Goal: Book appointment/travel/reservation

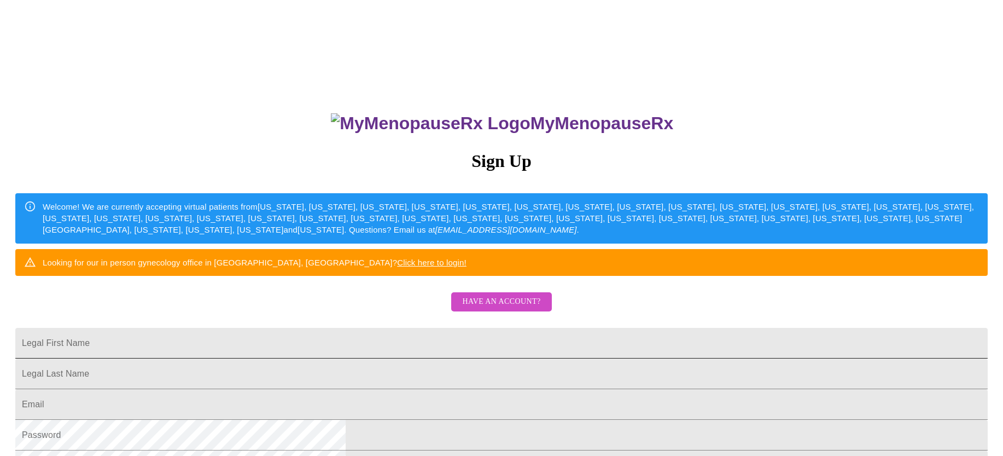
click at [356, 358] on input "Legal First Name" at bounding box center [501, 343] width 973 height 31
type input "[PERSON_NAME]"
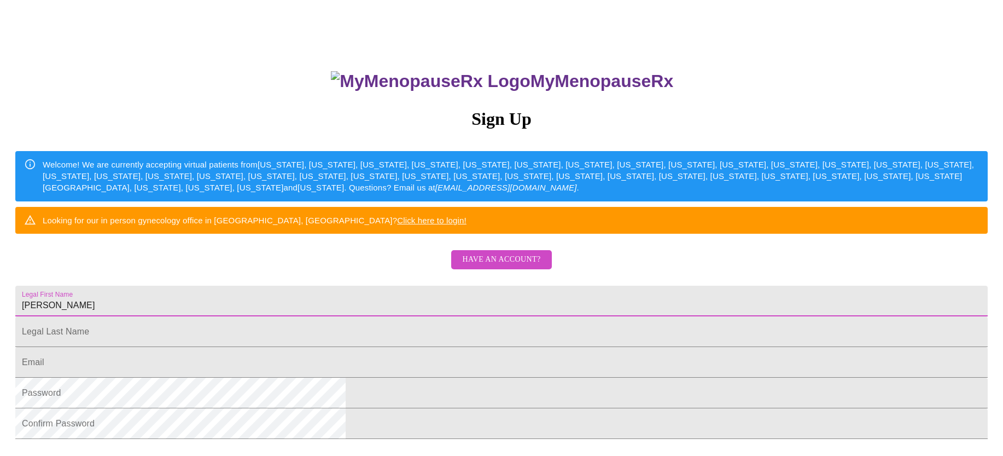
scroll to position [62, 0]
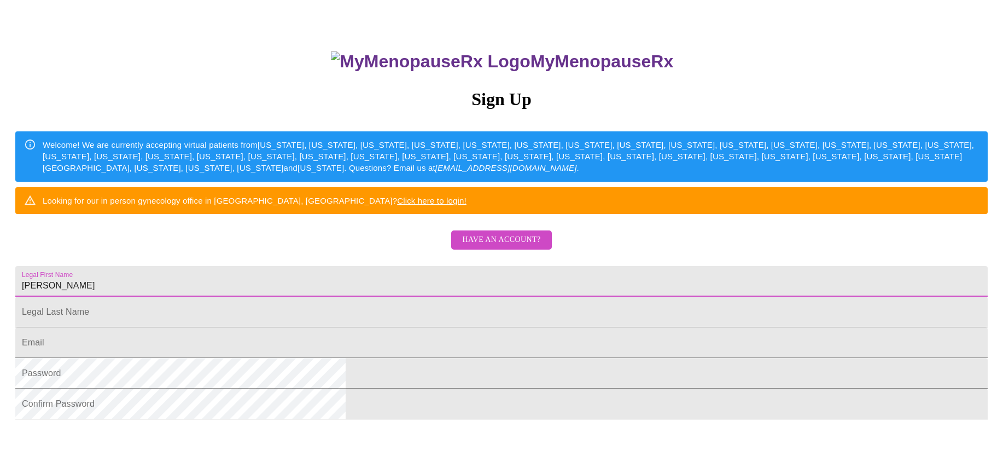
drag, startPoint x: 390, startPoint y: 326, endPoint x: 336, endPoint y: 323, distance: 54.2
click at [339, 297] on input "[PERSON_NAME]" at bounding box center [501, 281] width 973 height 31
click at [503, 247] on span "Have an account?" at bounding box center [501, 240] width 78 height 14
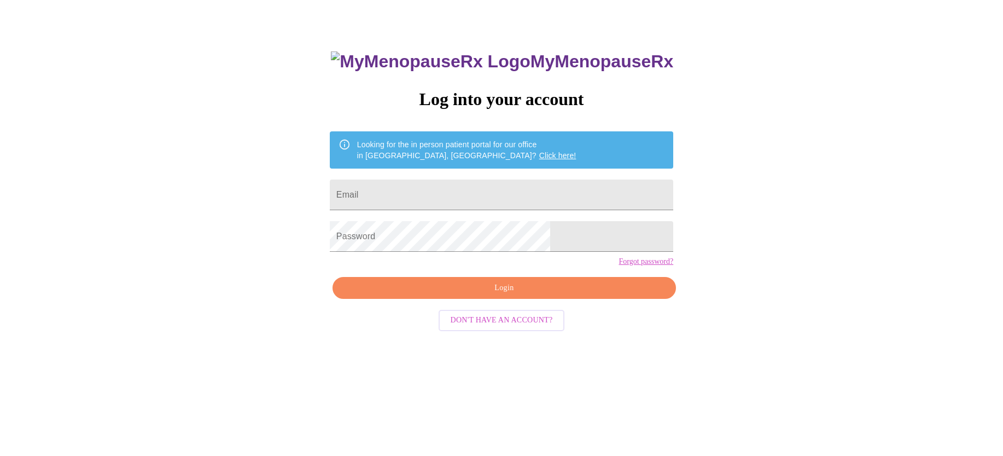
scroll to position [11, 0]
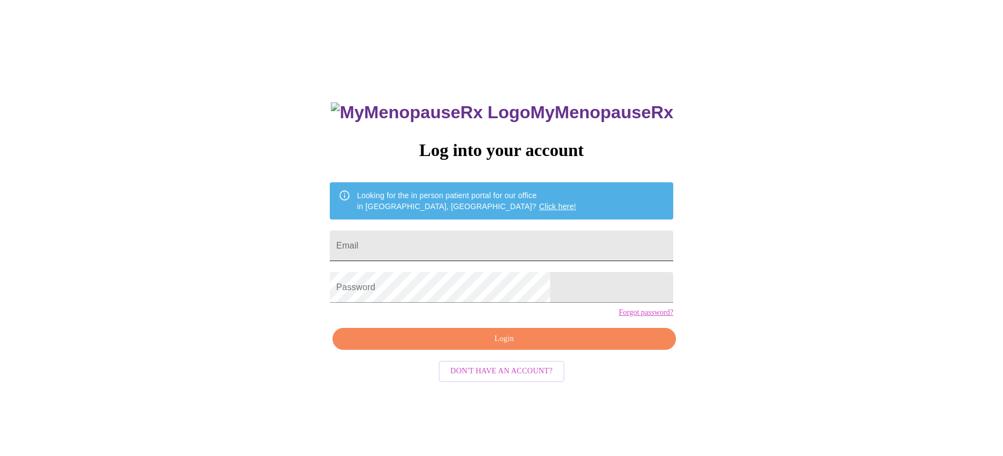
click at [416, 246] on input "Email" at bounding box center [502, 245] width 344 height 31
type input "[EMAIL_ADDRESS][DOMAIN_NAME]"
click at [313, 300] on div "MyMenopauseRx Log into your account Looking for the in person patient portal fo…" at bounding box center [501, 266] width 995 height 547
click at [513, 350] on button "Login" at bounding box center [505, 339] width 344 height 22
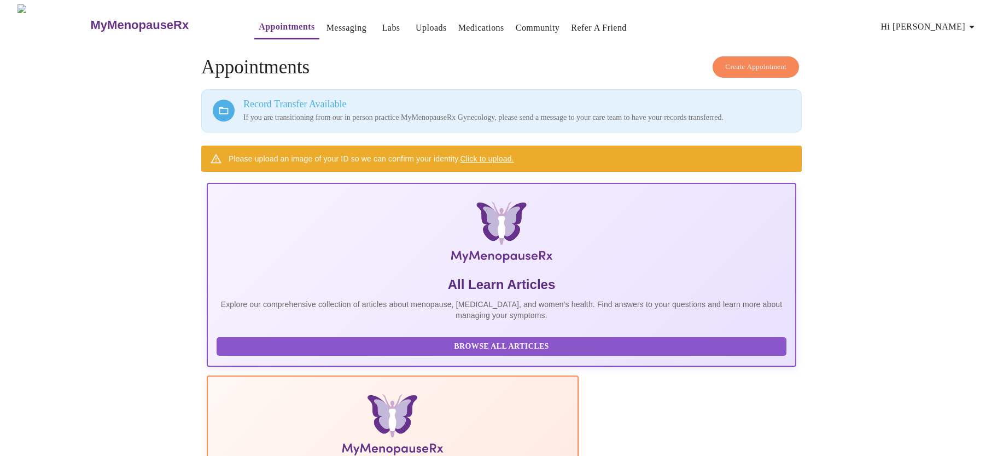
click at [734, 64] on span "Create Appointment" at bounding box center [755, 67] width 61 height 13
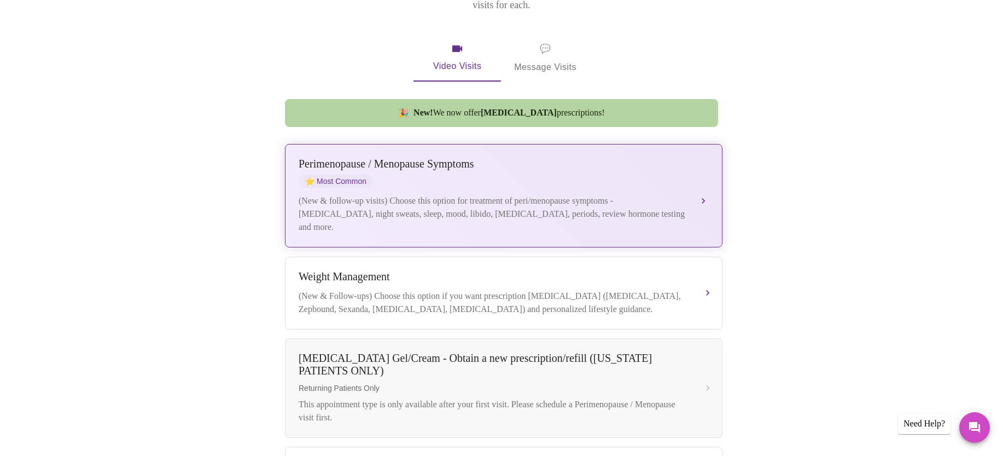
scroll to position [200, 0]
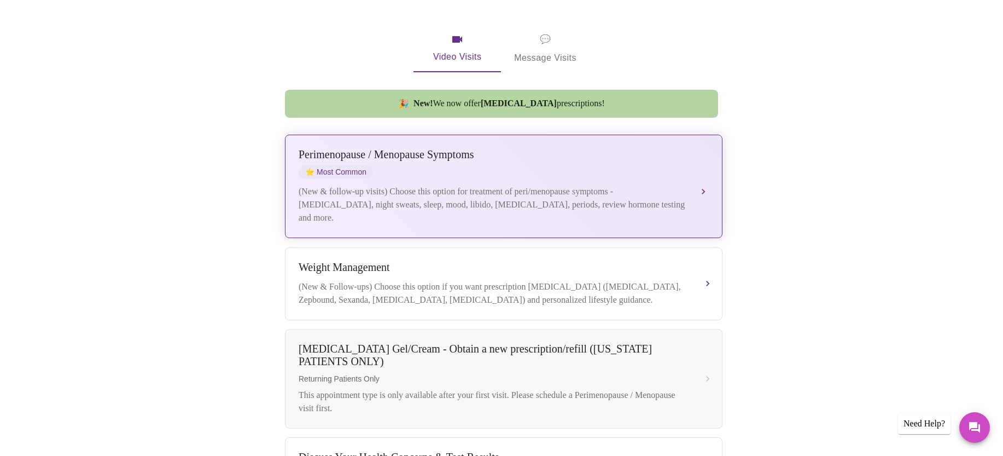
click at [362, 165] on span "⭐ Most Common" at bounding box center [336, 171] width 74 height 13
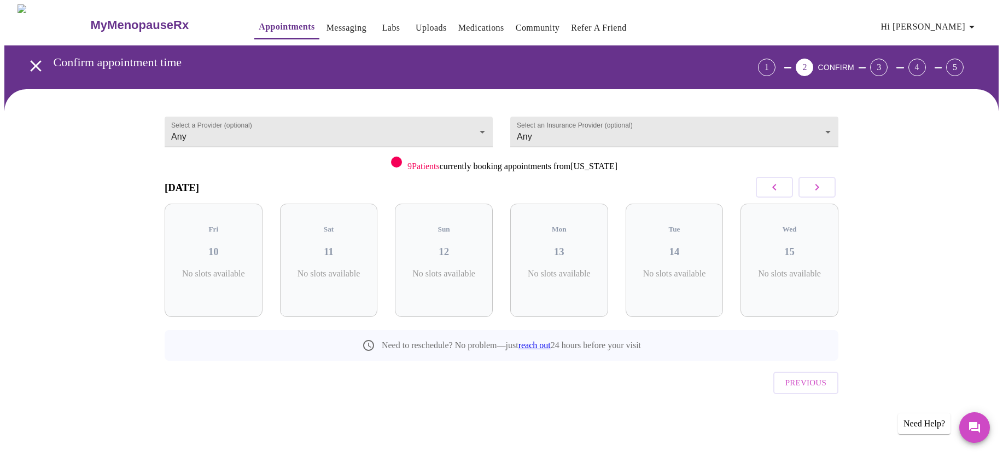
scroll to position [0, 0]
click at [218, 246] on h3 "10" at bounding box center [213, 252] width 80 height 12
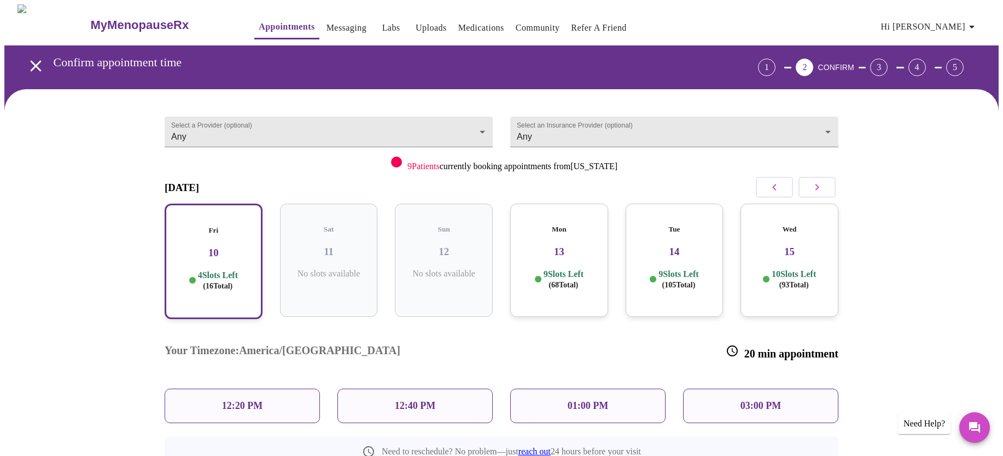
click at [575, 269] on p "9 Slots Left ( 68 Total)" at bounding box center [564, 279] width 40 height 21
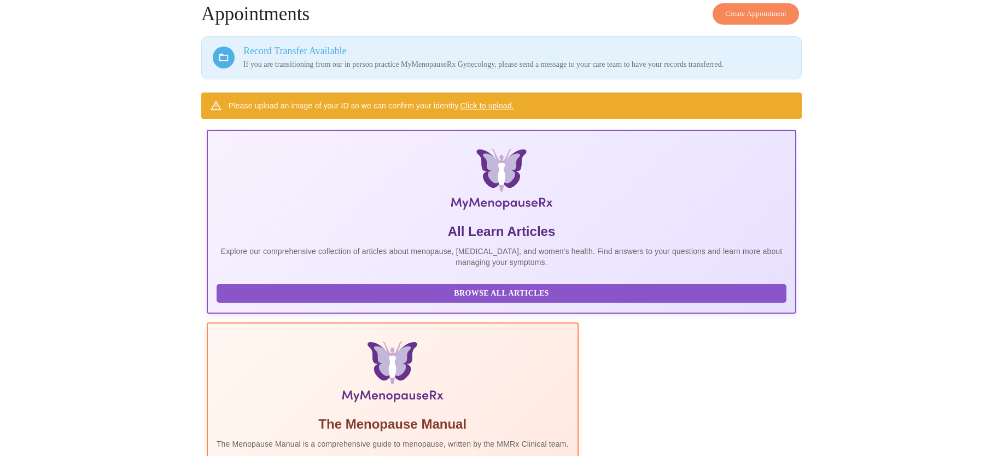
scroll to position [55, 0]
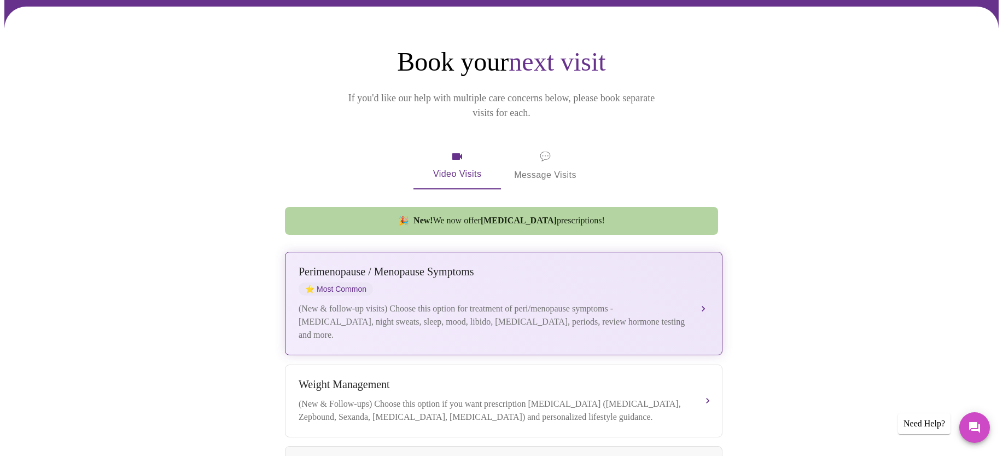
scroll to position [44, 0]
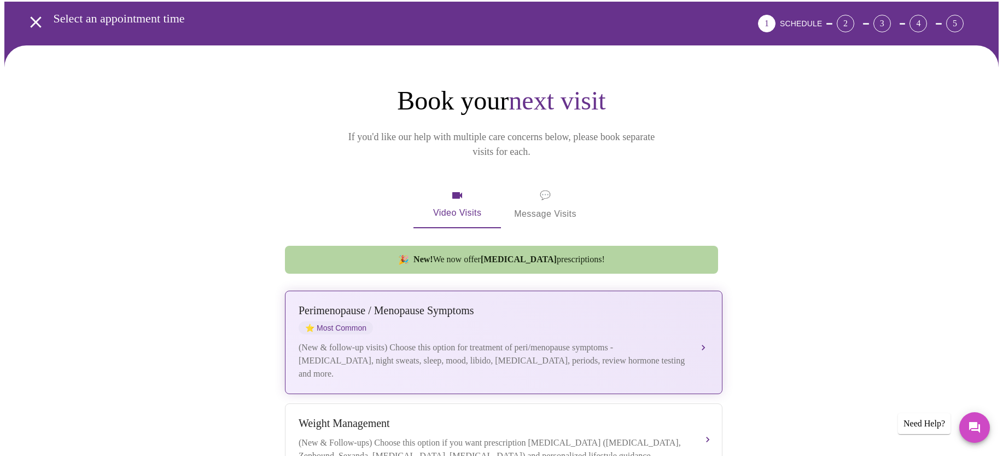
click at [704, 328] on button "[MEDICAL_DATA] / Menopause Symptoms ⭐ Most Common (New & follow-up visits) Choo…" at bounding box center [504, 342] width 438 height 103
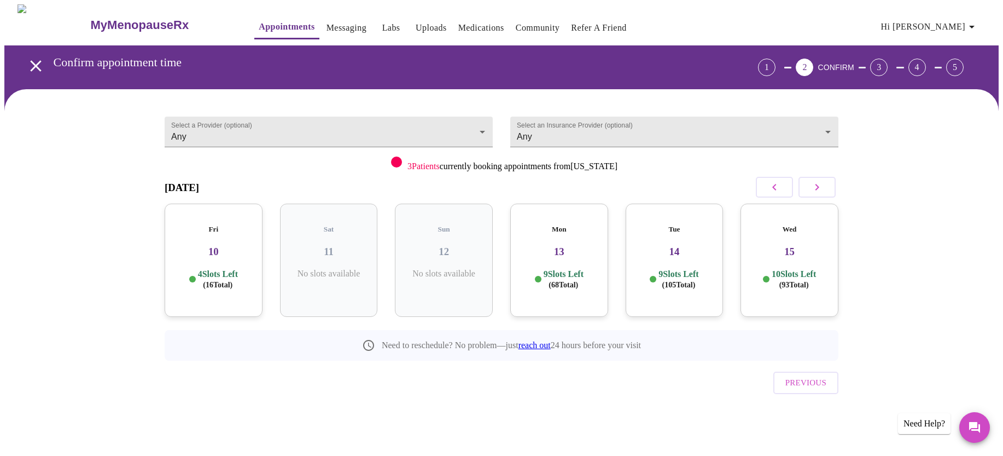
click at [214, 269] on p "4 Slots Left ( 16 Total)" at bounding box center [218, 279] width 40 height 21
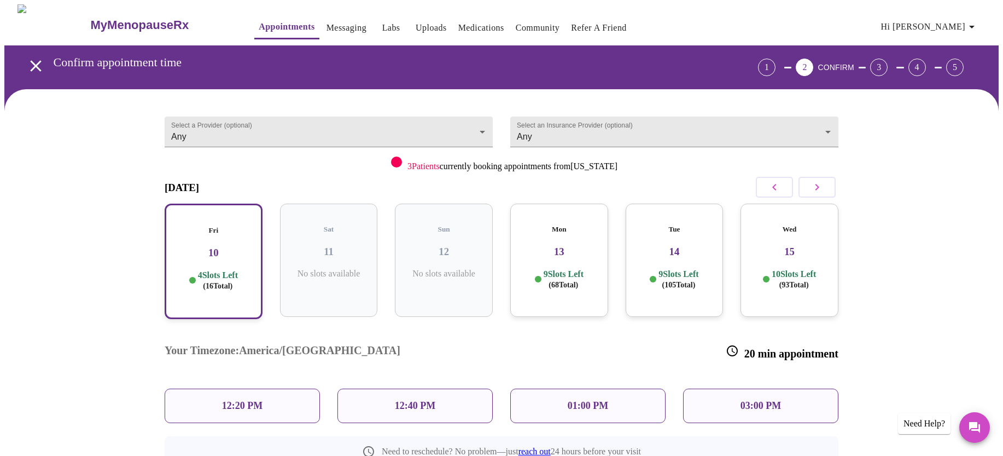
click at [568, 247] on div "Mon 13 9 Slots Left ( 68 Total)" at bounding box center [559, 260] width 98 height 113
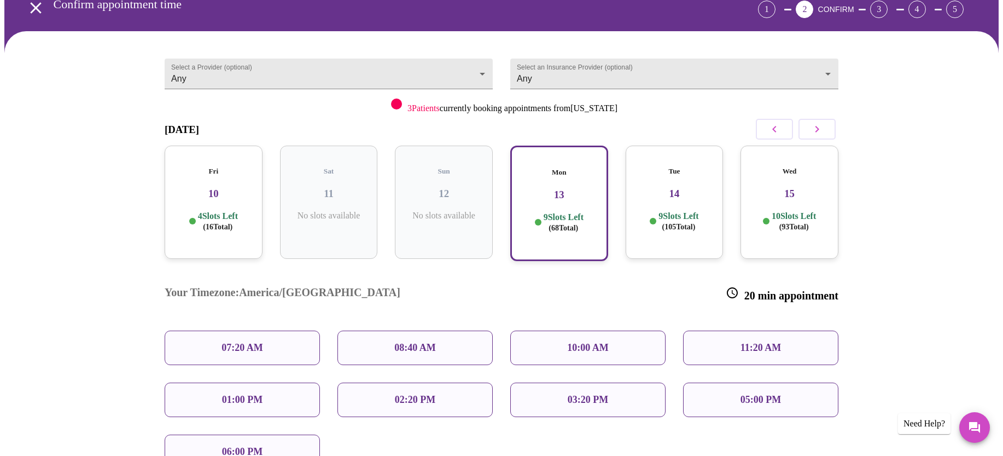
scroll to position [56, 0]
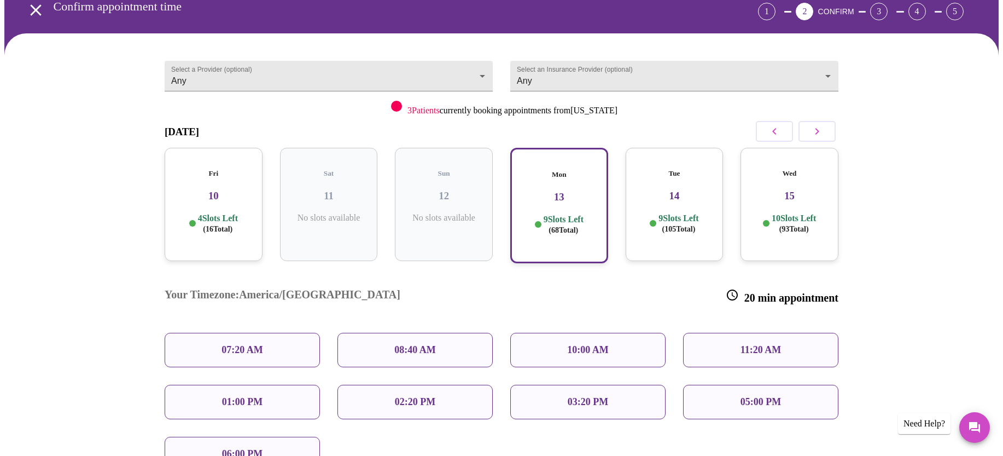
click at [560, 333] on div "10:00 AM" at bounding box center [587, 350] width 155 height 34
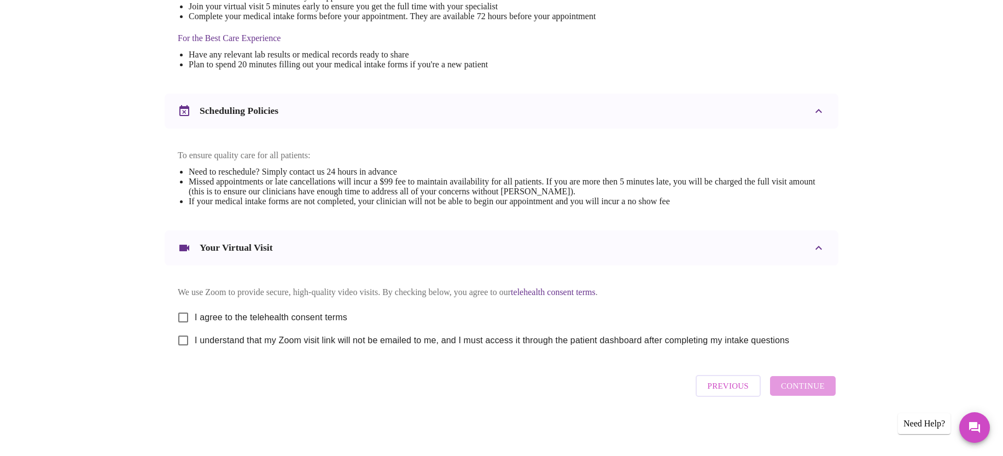
scroll to position [338, 0]
click at [187, 314] on input "I agree to the telehealth consent terms" at bounding box center [183, 317] width 23 height 23
checkbox input "true"
click at [188, 339] on input "I understand that my Zoom visit link will not be emailed to me, and I must acce…" at bounding box center [183, 340] width 23 height 23
checkbox input "true"
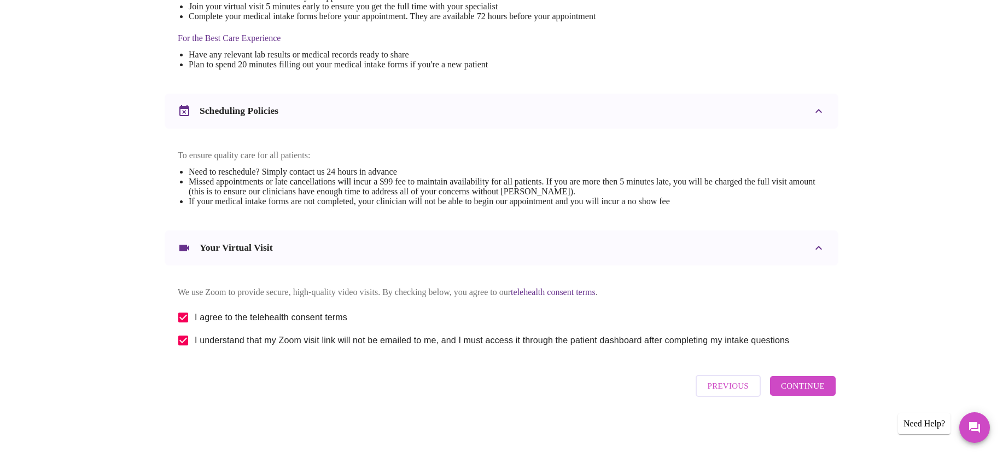
click at [788, 390] on span "Continue" at bounding box center [803, 386] width 44 height 14
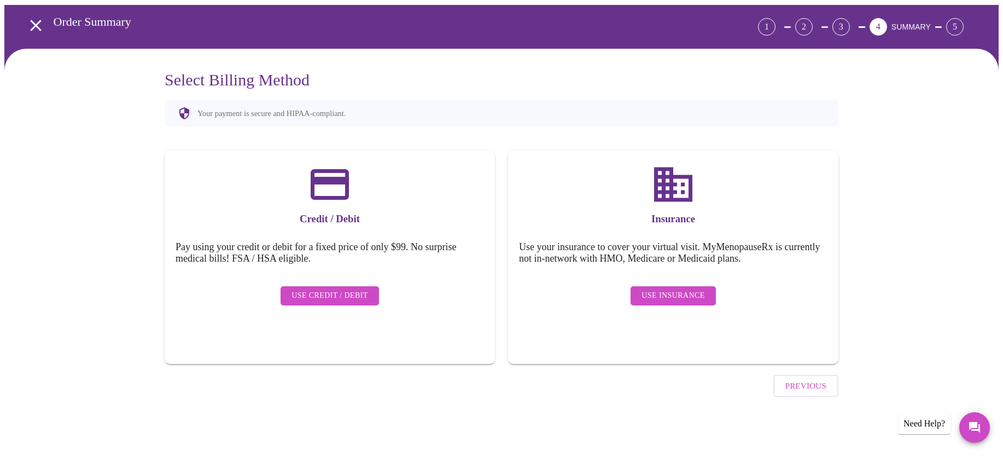
scroll to position [10, 0]
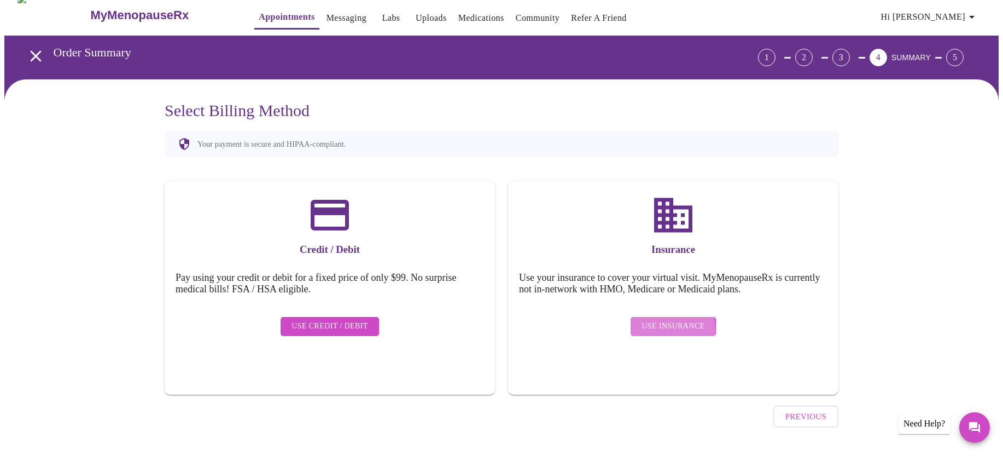
click at [654, 321] on span "Use Insurance" at bounding box center [673, 327] width 63 height 14
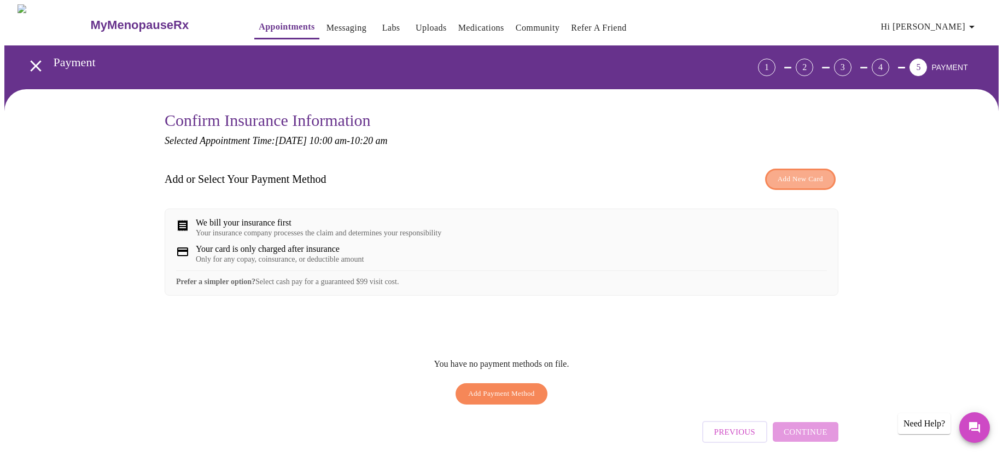
click at [799, 177] on span "Add New Card" at bounding box center [800, 179] width 45 height 13
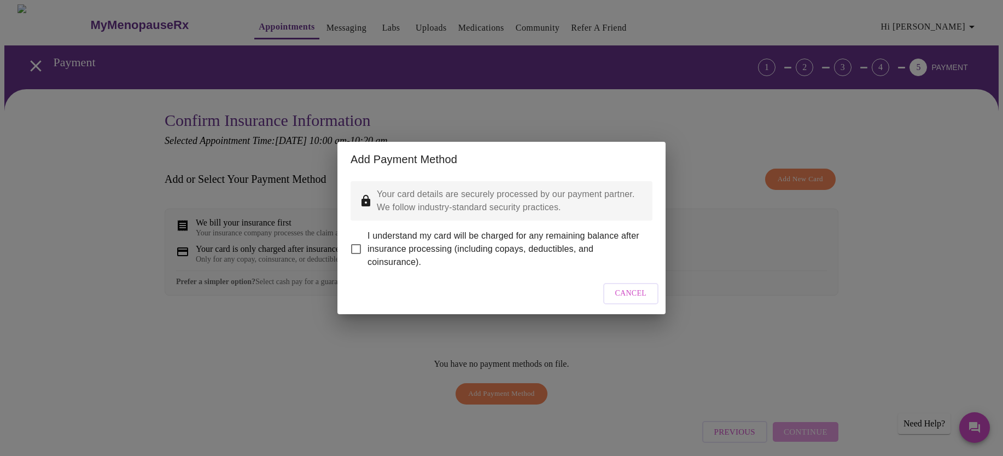
click at [361, 242] on input "I understand my card will be charged for any remaining balance after insurance …" at bounding box center [356, 248] width 23 height 23
checkbox input "true"
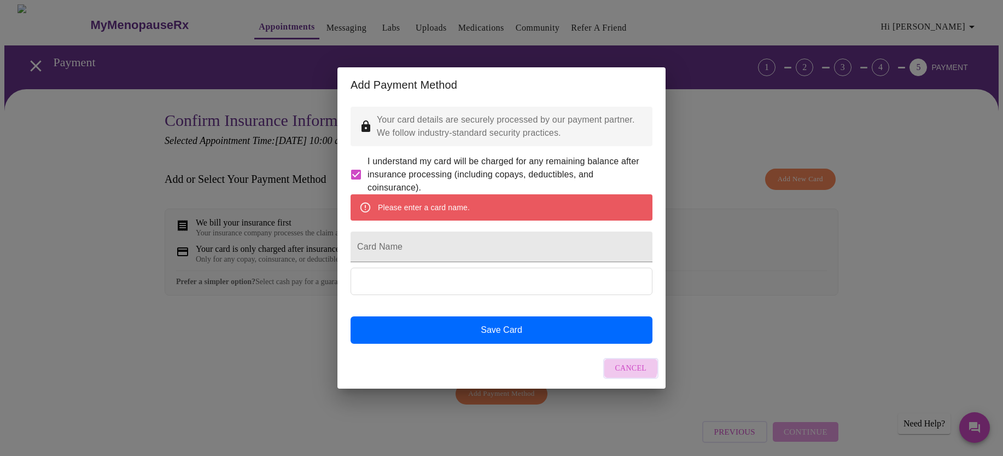
click at [619, 375] on span "Cancel" at bounding box center [632, 369] width 32 height 14
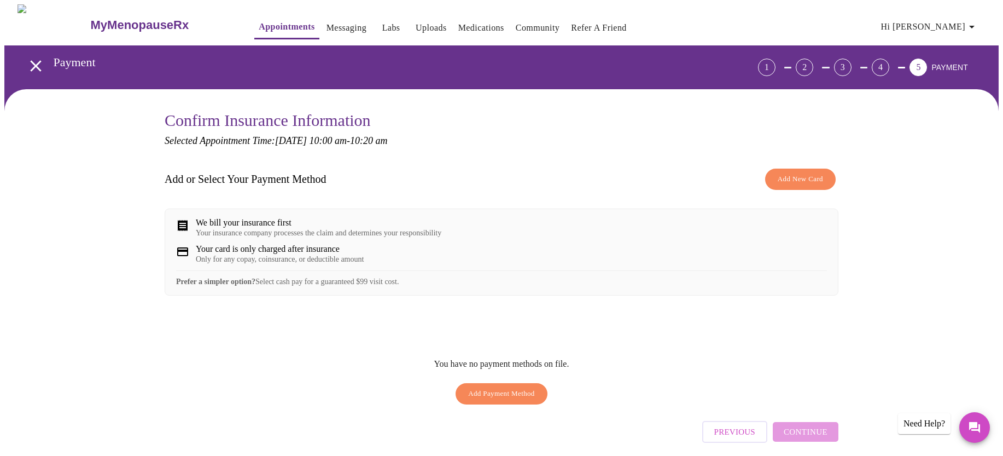
click at [322, 254] on div "Your card is only charged after insurance" at bounding box center [280, 249] width 168 height 10
click at [788, 179] on span "Add New Card" at bounding box center [800, 179] width 45 height 13
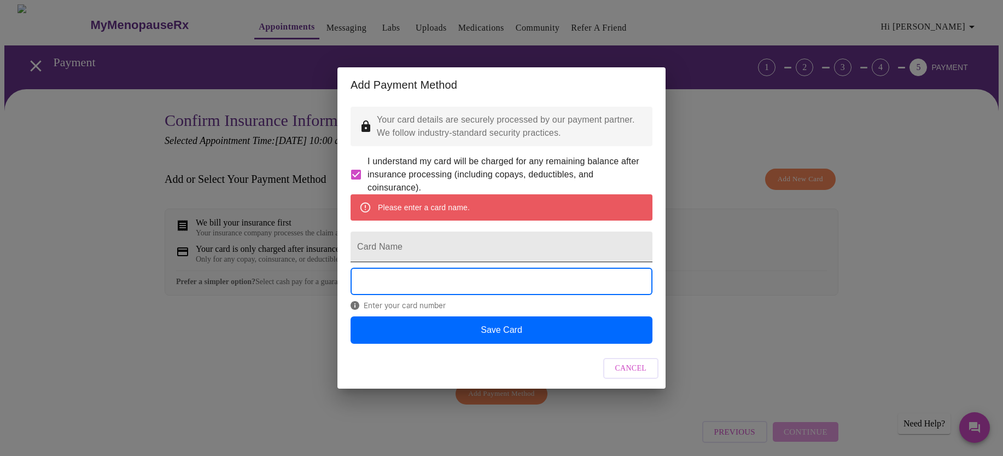
click at [392, 253] on input "Card Name" at bounding box center [502, 246] width 302 height 31
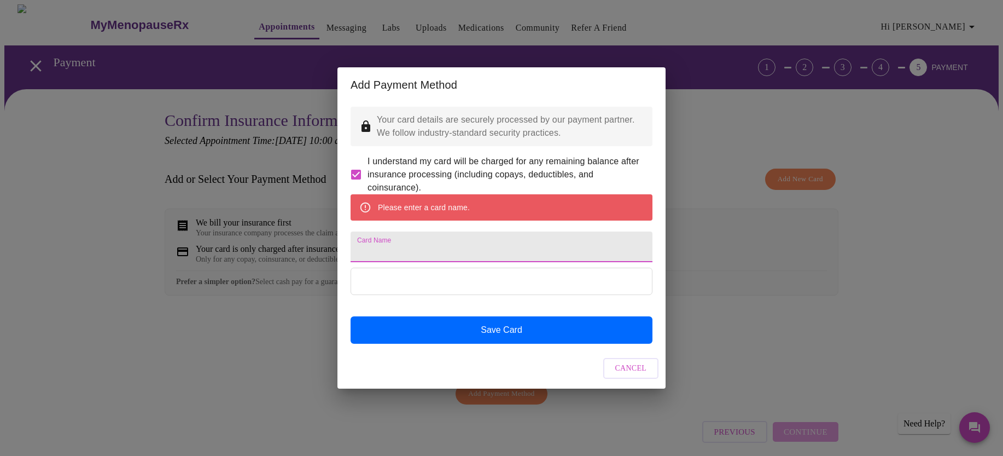
click at [620, 374] on button "Cancel" at bounding box center [631, 368] width 56 height 21
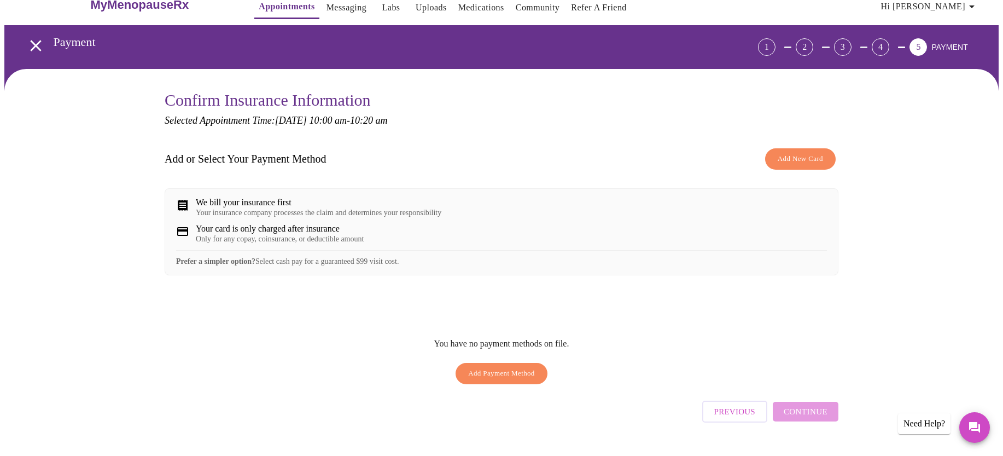
scroll to position [50, 0]
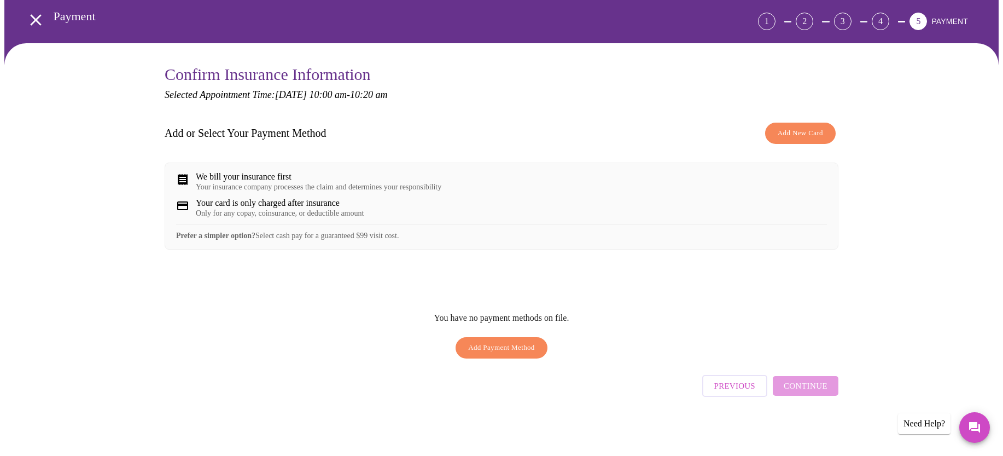
click at [793, 127] on span "Add New Card" at bounding box center [800, 133] width 45 height 13
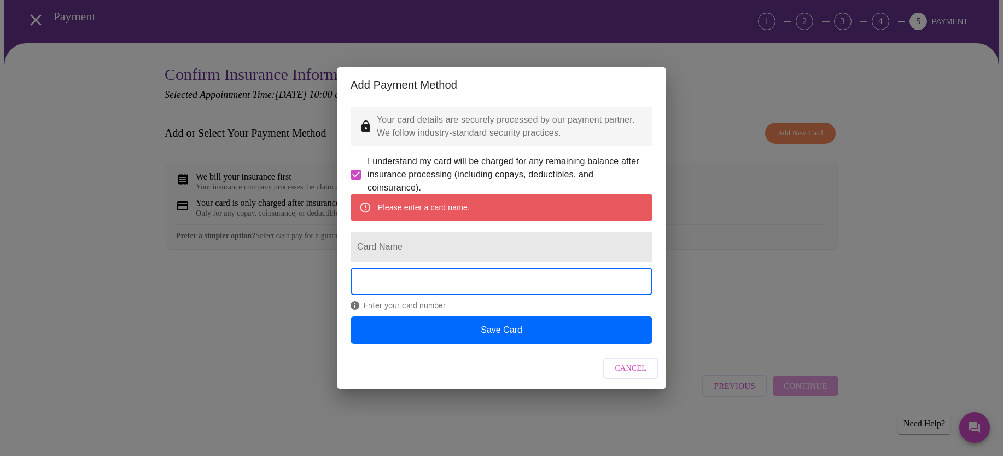
click at [397, 256] on input "Card Name" at bounding box center [502, 246] width 302 height 31
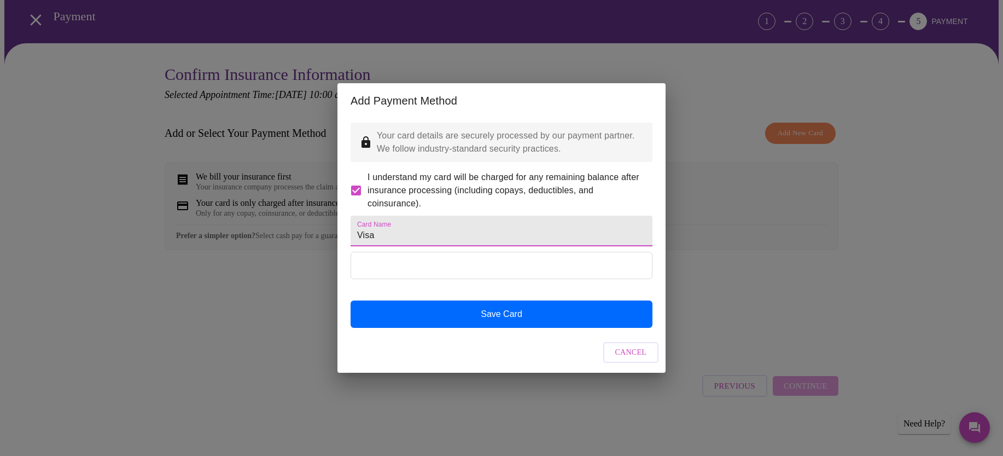
type input "Visa"
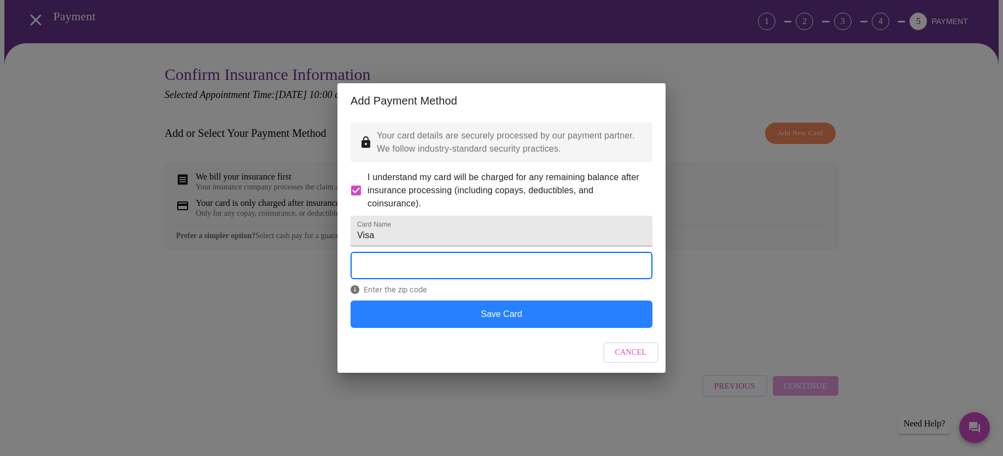
click at [491, 326] on button "Save Card" at bounding box center [502, 313] width 302 height 27
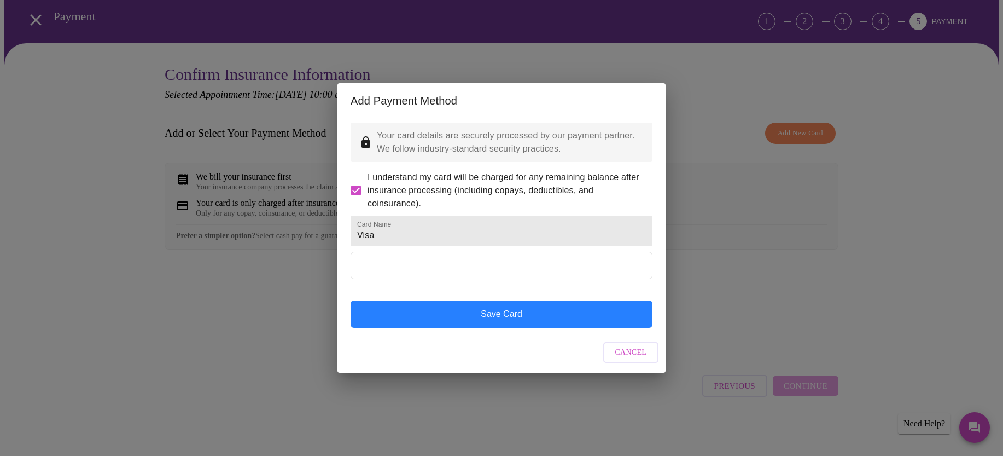
scroll to position [0, 0]
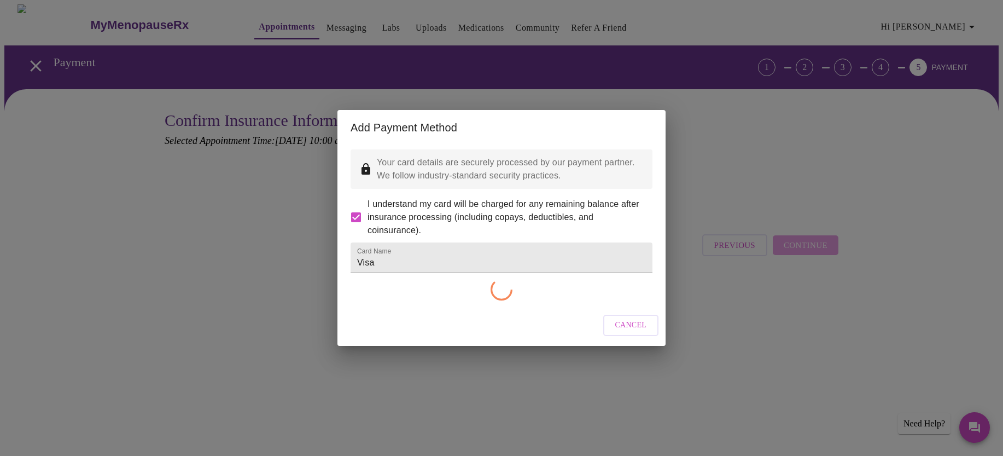
checkbox input "false"
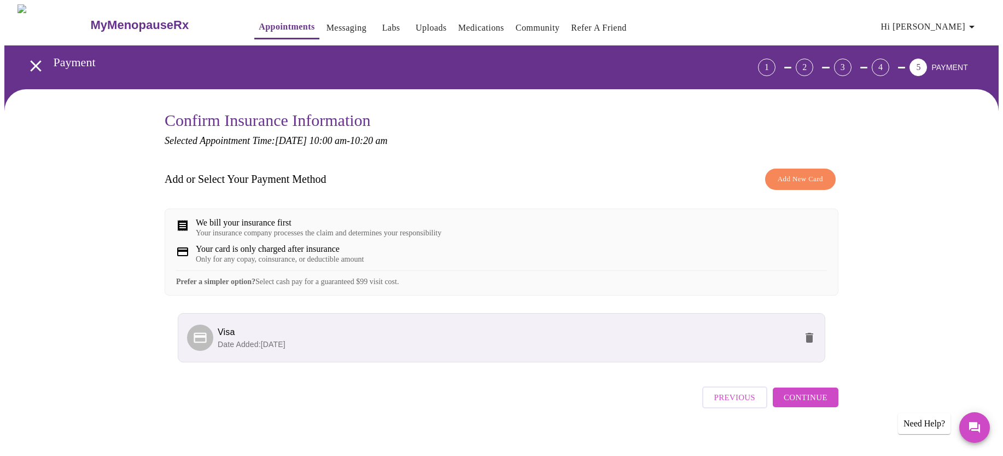
click at [814, 404] on span "Continue" at bounding box center [806, 397] width 44 height 14
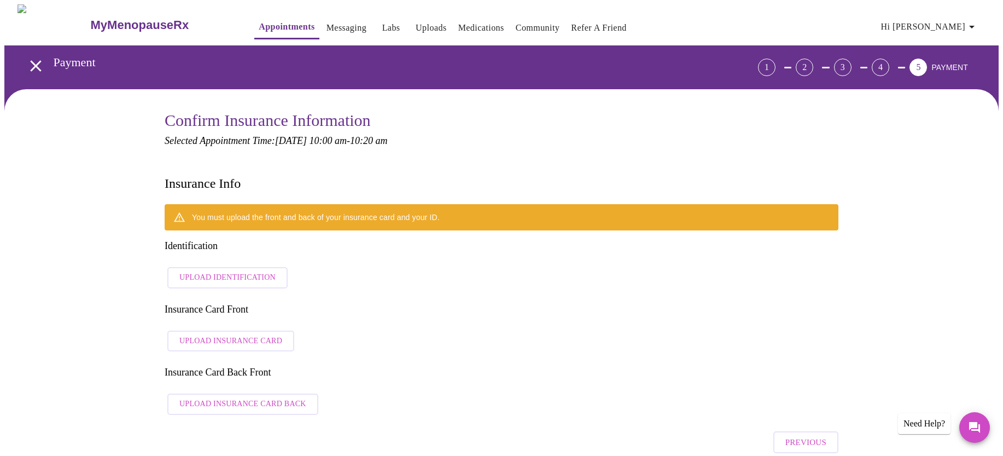
click at [247, 271] on span "Upload Identification" at bounding box center [227, 278] width 96 height 14
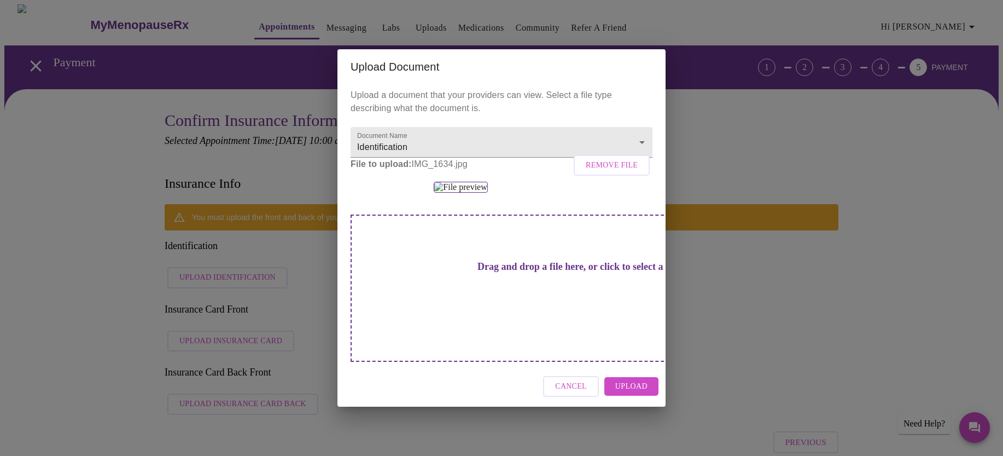
click at [616, 396] on button "Upload" at bounding box center [632, 386] width 54 height 19
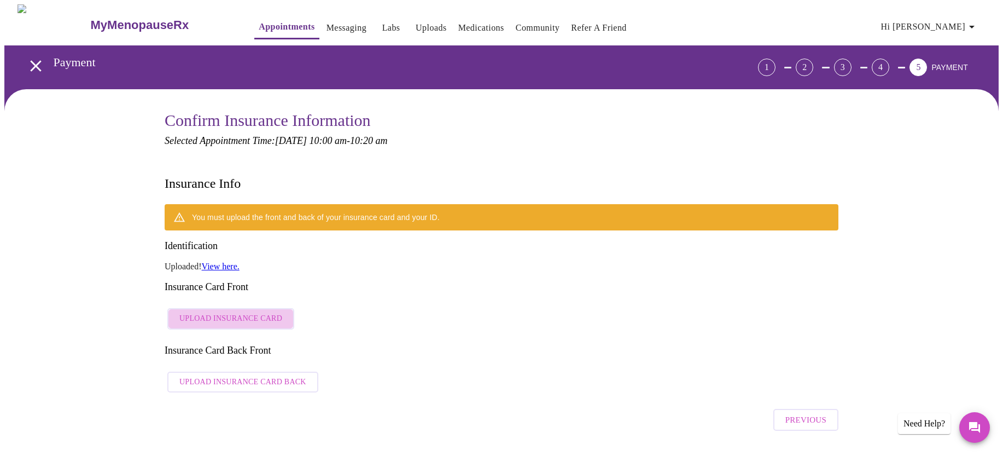
click at [266, 312] on span "Upload Insurance Card" at bounding box center [230, 319] width 103 height 14
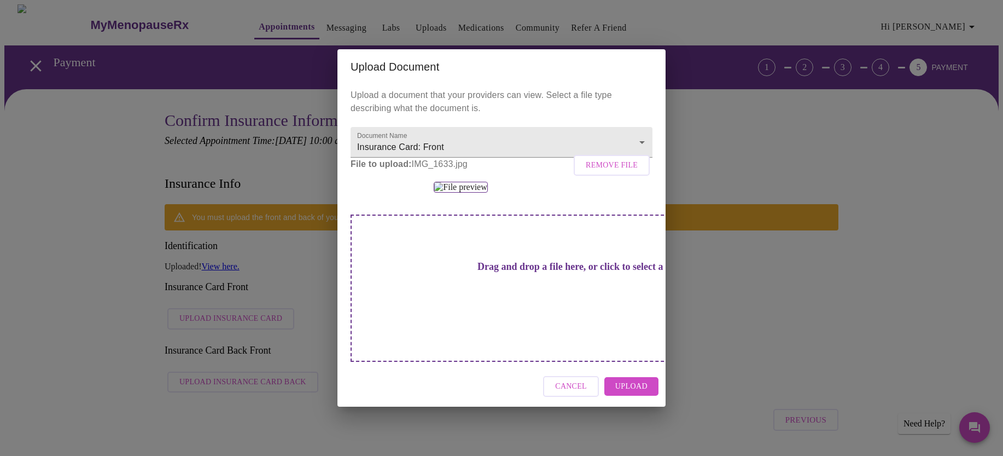
click at [641, 393] on span "Upload" at bounding box center [632, 387] width 32 height 14
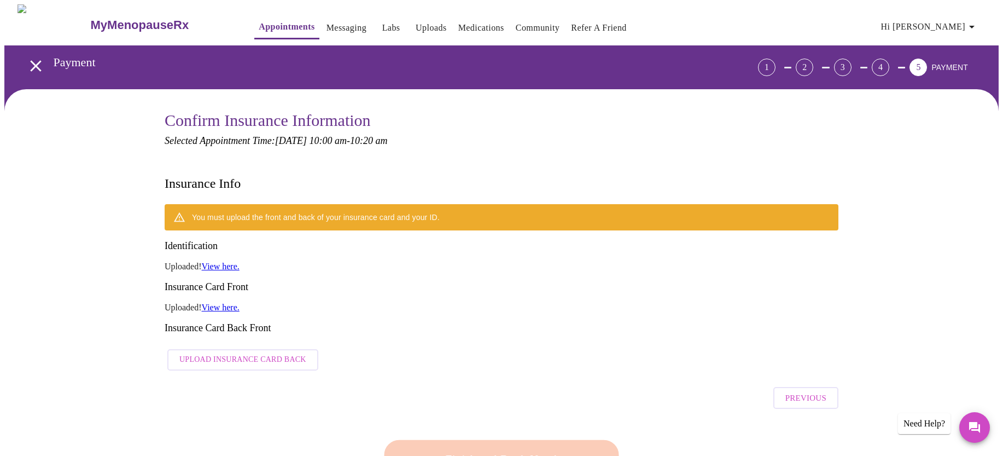
click at [223, 353] on span "Upload Insurance Card Back" at bounding box center [242, 360] width 127 height 14
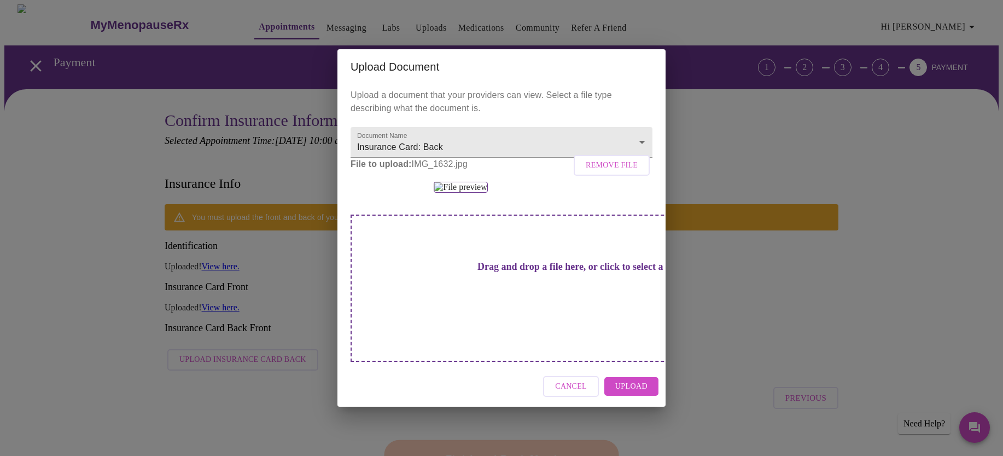
click at [623, 393] on span "Upload" at bounding box center [632, 387] width 32 height 14
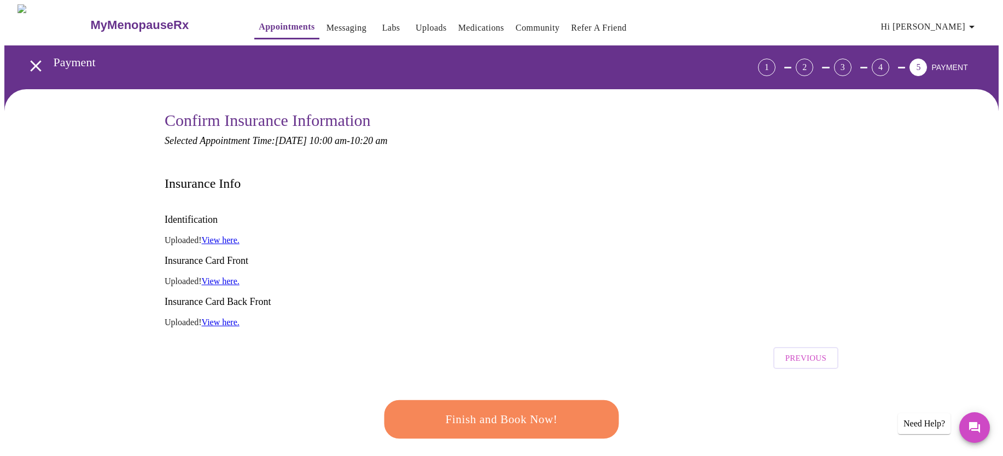
click at [487, 409] on span "Finish and Book Now!" at bounding box center [501, 419] width 202 height 20
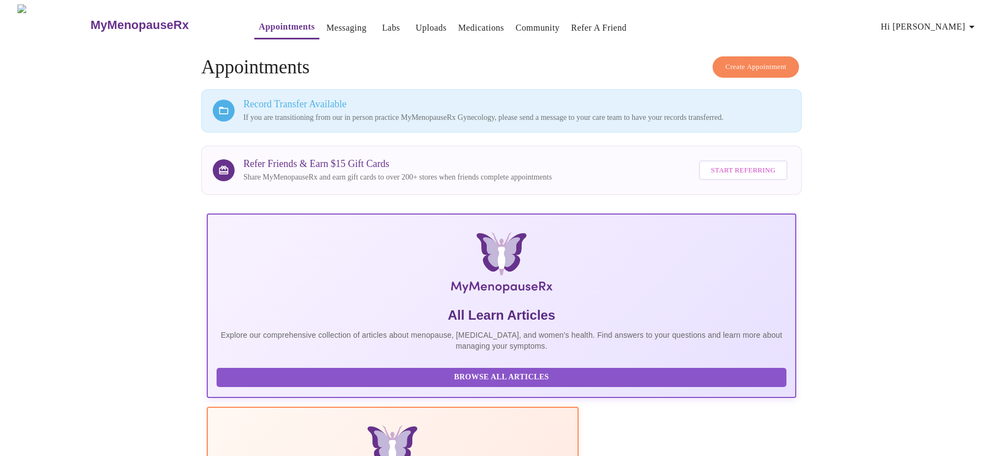
click at [264, 21] on link "Appointments" at bounding box center [287, 26] width 56 height 15
click at [263, 21] on link "Appointments" at bounding box center [287, 26] width 56 height 15
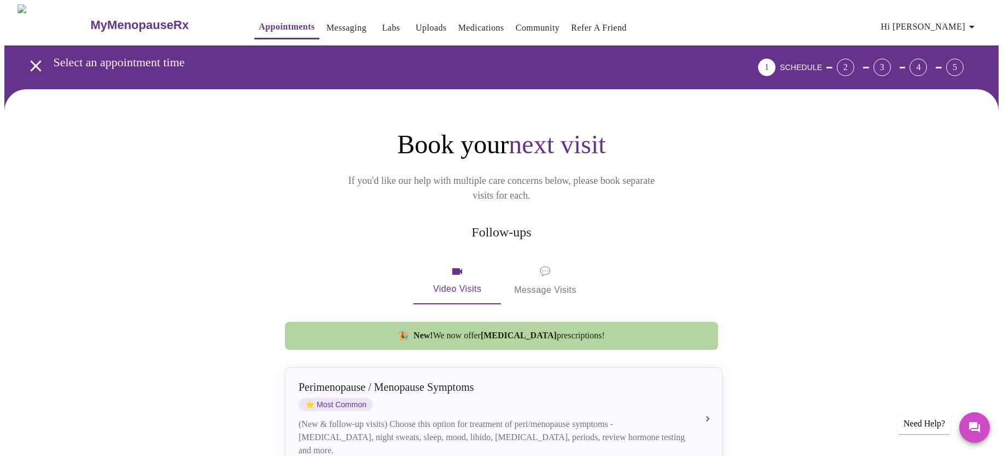
click at [327, 24] on link "Messaging" at bounding box center [347, 27] width 40 height 15
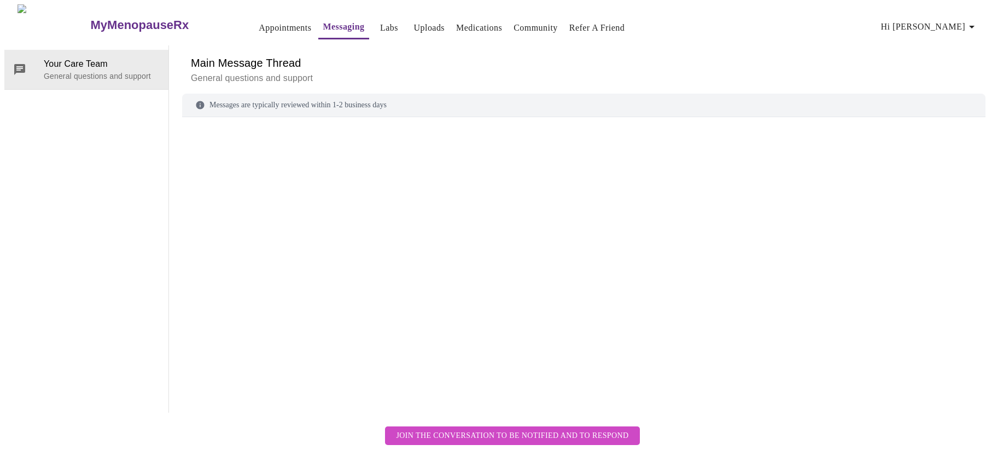
scroll to position [41, 0]
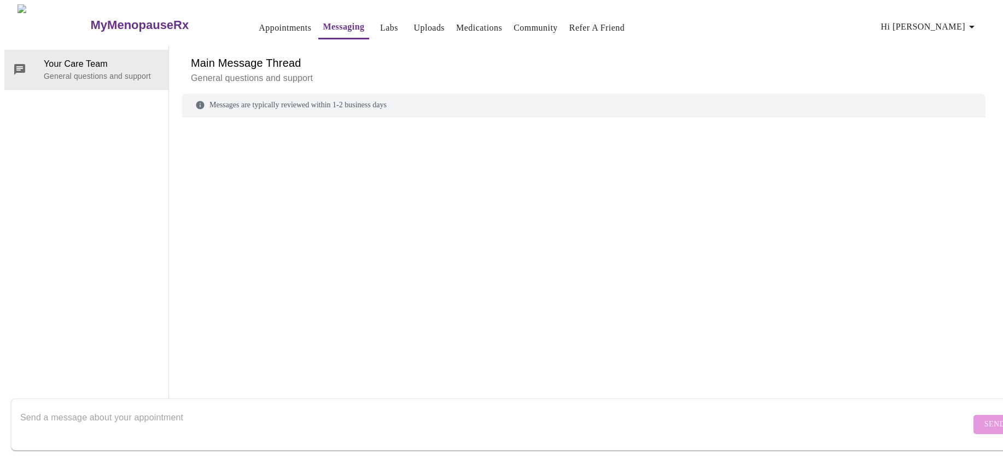
click at [301, 409] on textarea "Send a message about your appointment" at bounding box center [495, 424] width 951 height 35
click at [47, 407] on textarea "Send a message about your appointment" at bounding box center [495, 424] width 951 height 35
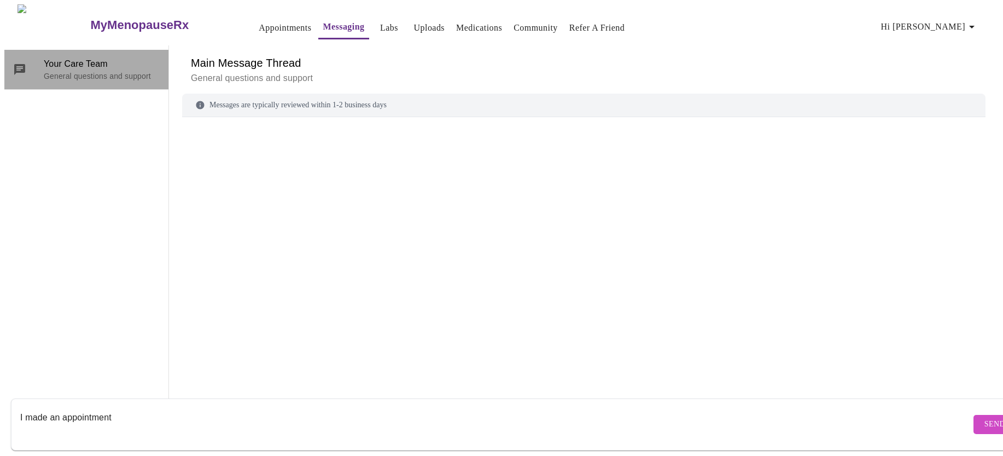
click at [97, 71] on p "General questions and support" at bounding box center [102, 76] width 116 height 11
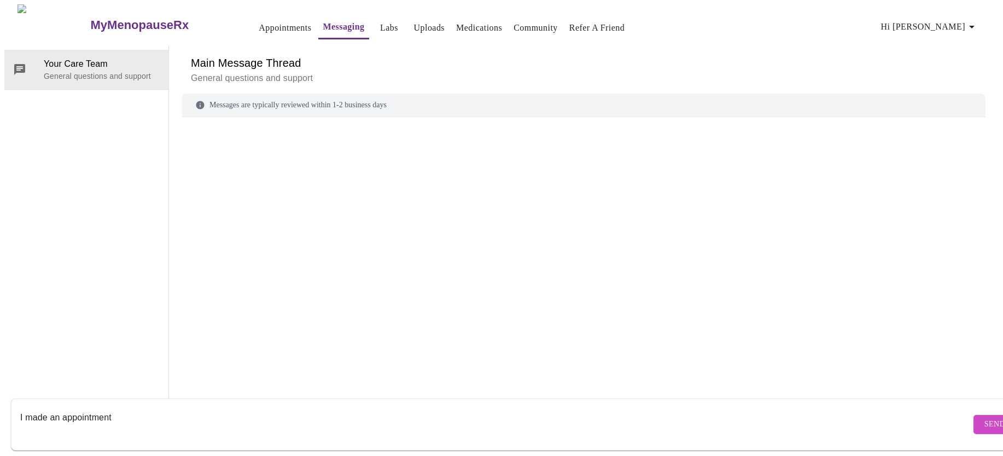
click at [135, 407] on textarea "I made an appointment" at bounding box center [495, 424] width 951 height 35
type textarea "I made an appointment for [DATE] at 10:00. I am on hormone therappy and"
